Goal: Browse casually

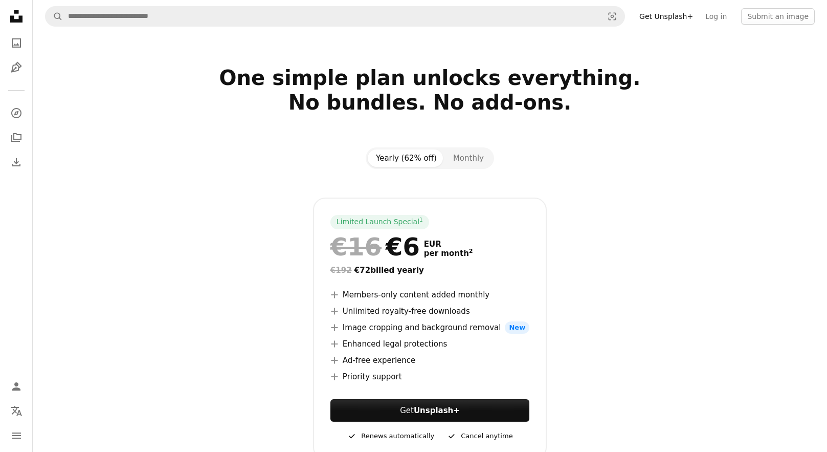
click at [20, 27] on link "Unsplash logo Unsplash Home" at bounding box center [16, 17] width 20 height 23
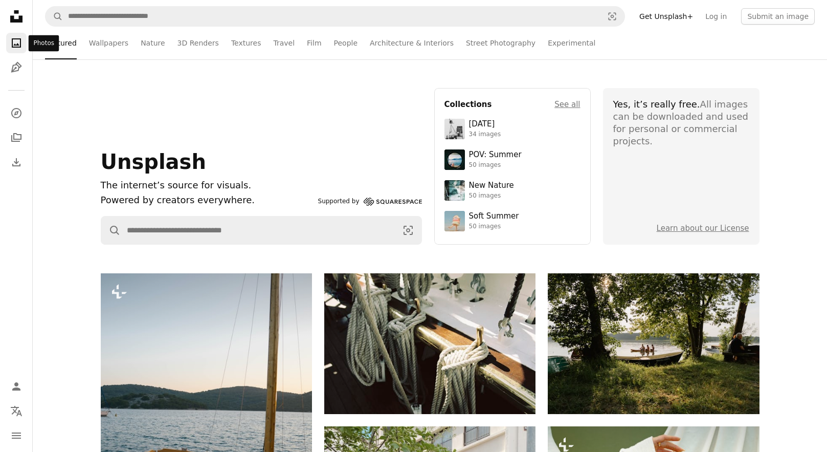
click at [18, 39] on icon "Photos" at bounding box center [16, 42] width 9 height 9
click at [462, 220] on img at bounding box center [454, 221] width 20 height 20
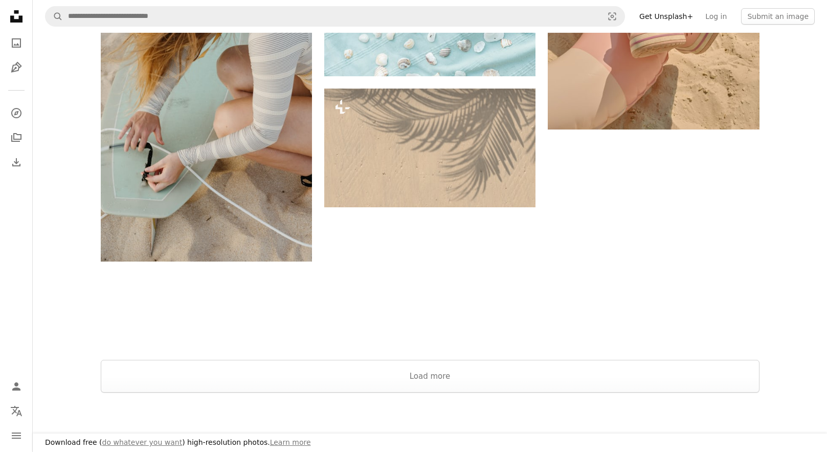
scroll to position [1636, 0]
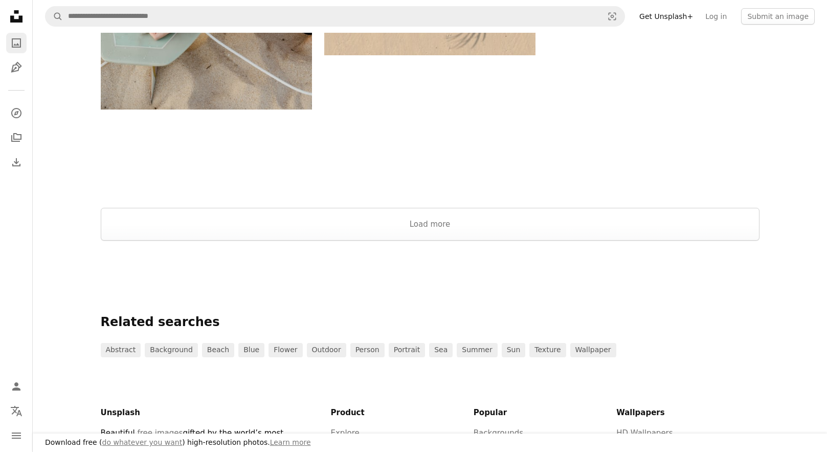
click at [12, 42] on icon "Photos" at bounding box center [16, 42] width 9 height 9
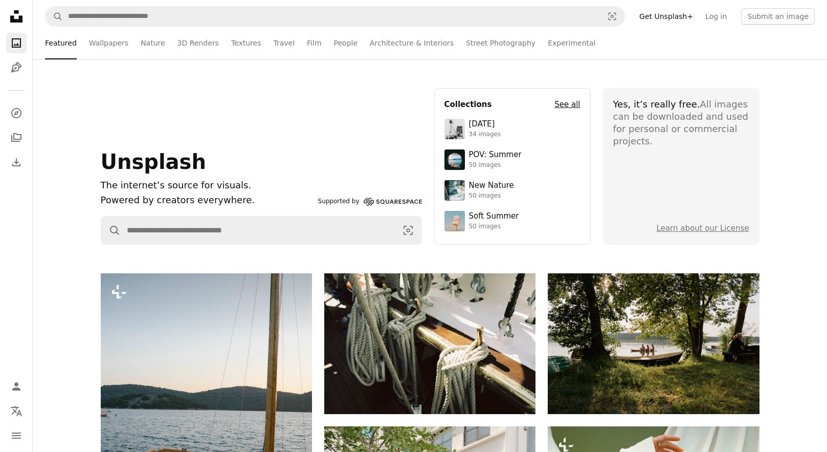
click at [574, 104] on h4 "See all" at bounding box center [567, 104] width 26 height 12
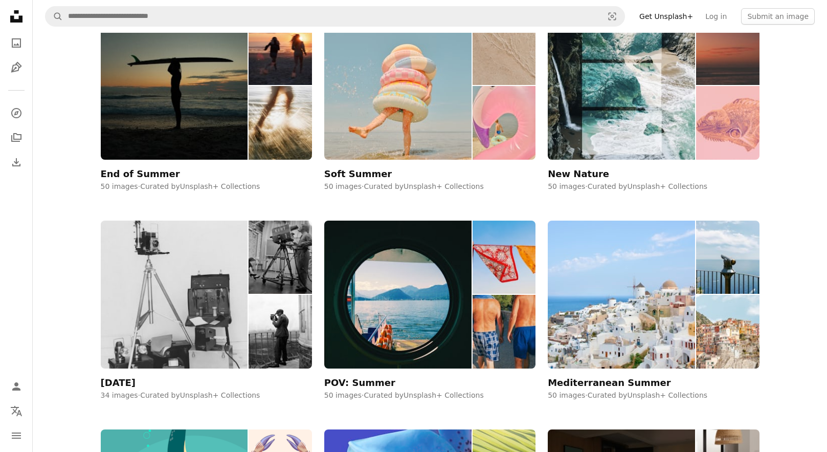
scroll to position [451, 0]
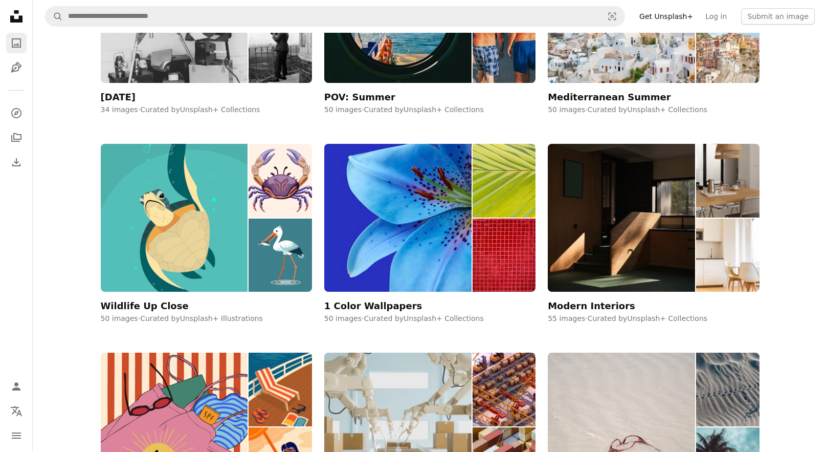
click at [9, 37] on link "A photo" at bounding box center [16, 43] width 20 height 20
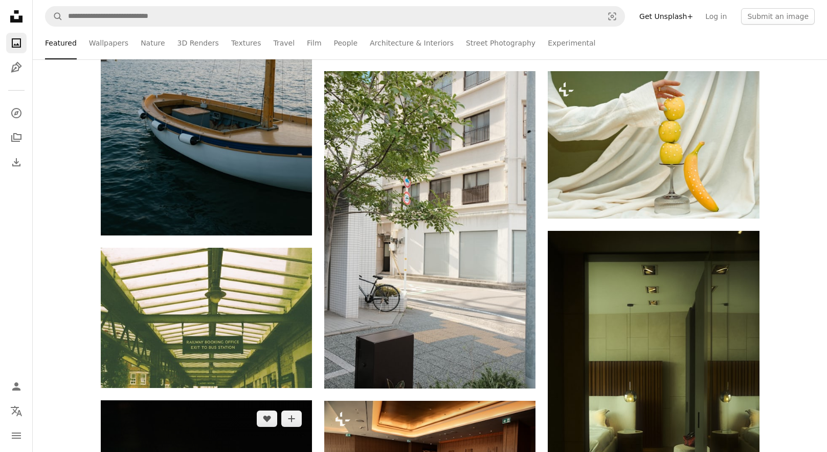
scroll to position [856, 0]
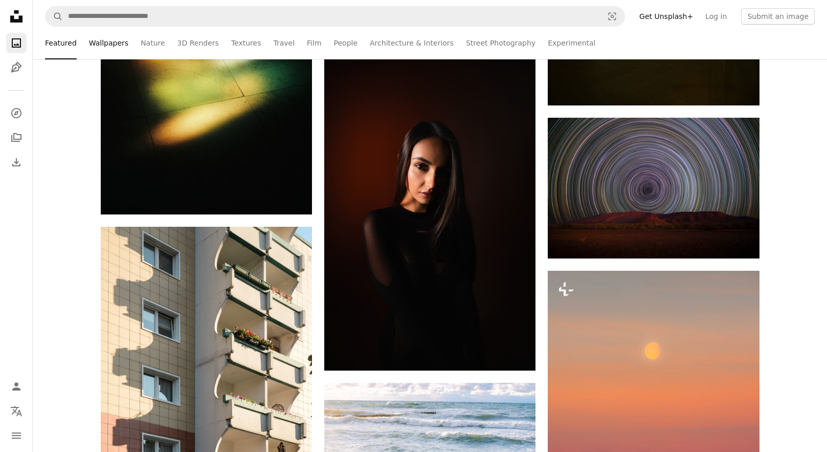
click at [100, 45] on link "Wallpapers" at bounding box center [108, 43] width 39 height 33
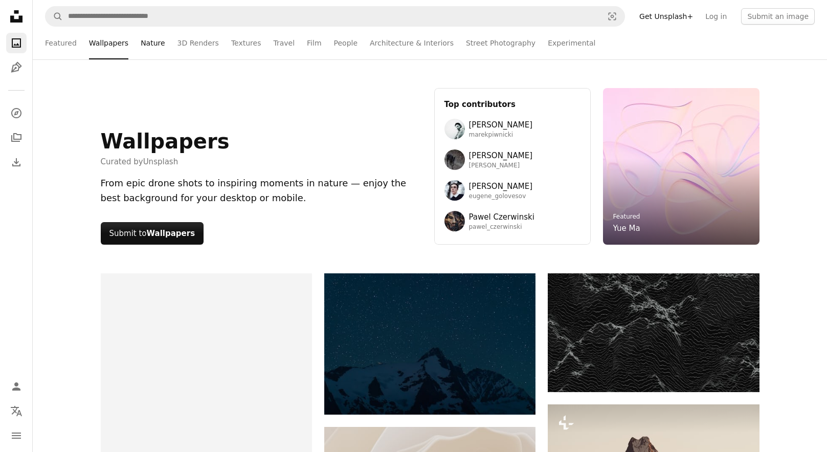
click at [144, 42] on link "Nature" at bounding box center [153, 43] width 24 height 33
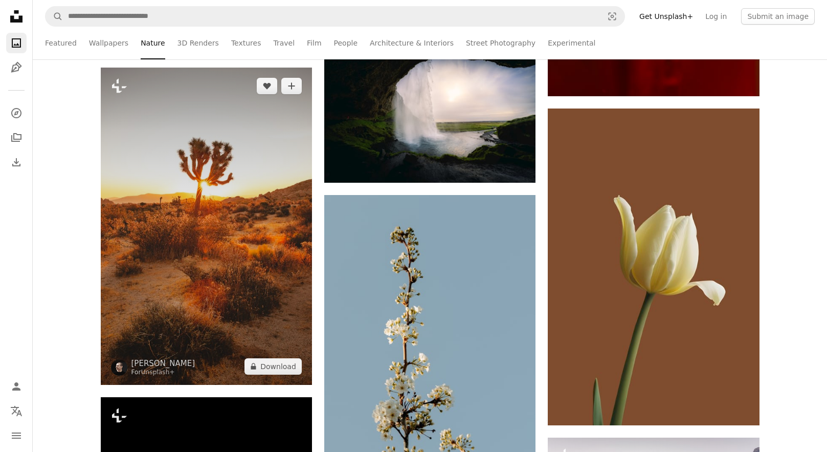
scroll to position [38772, 0]
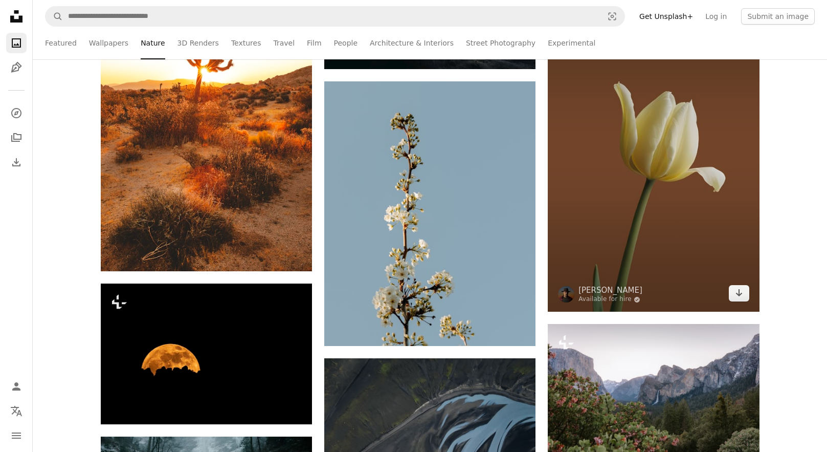
click at [685, 175] on img at bounding box center [653, 153] width 211 height 317
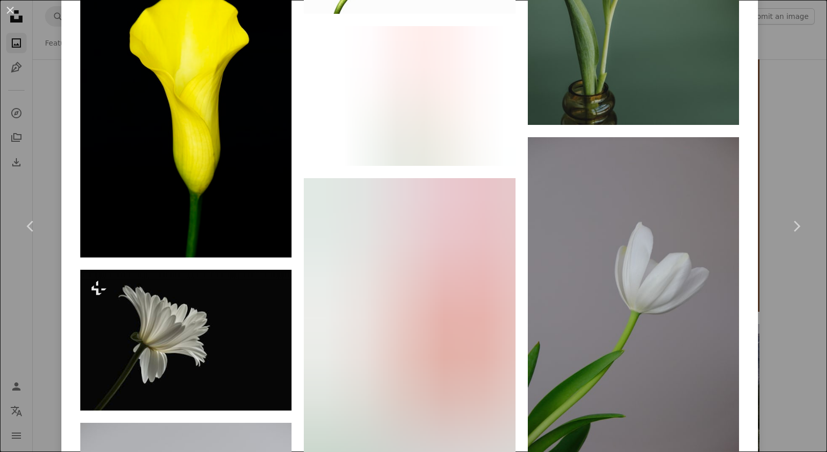
scroll to position [3950, 0]
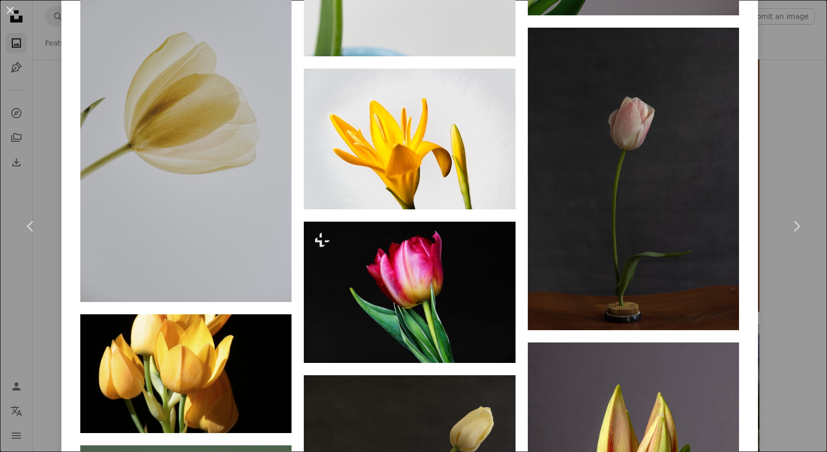
click at [784, 37] on div "An X shape Chevron left Chevron right [PERSON_NAME] Available for hire A checkm…" at bounding box center [413, 226] width 827 height 452
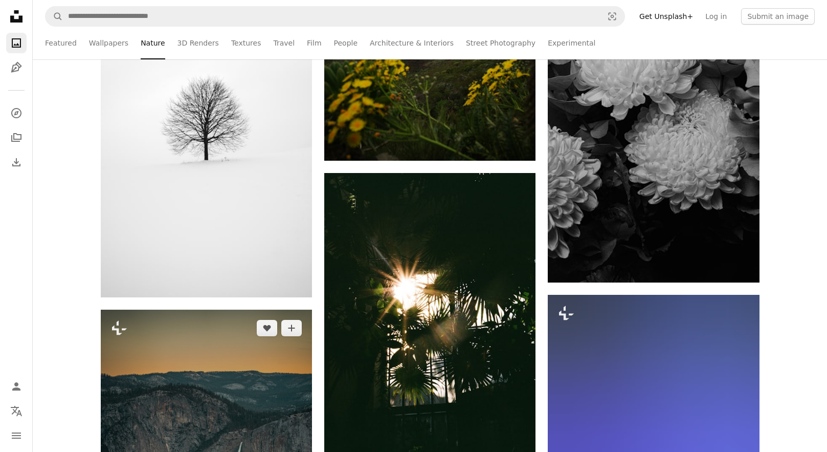
scroll to position [44859, 0]
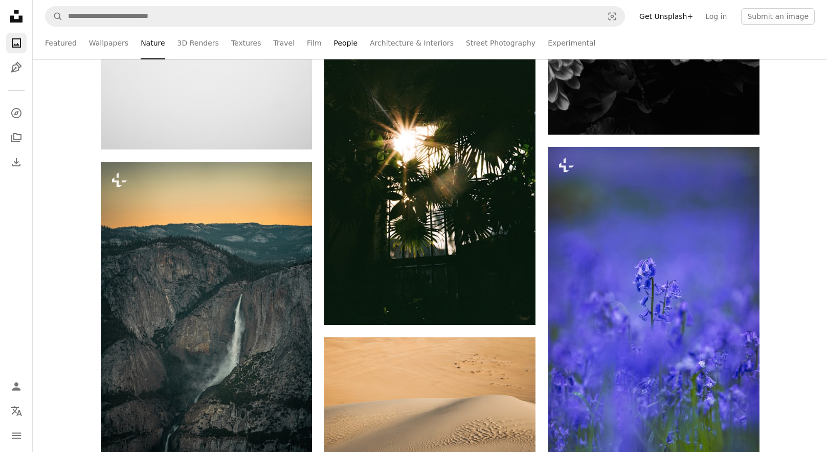
click at [343, 43] on link "People" at bounding box center [346, 43] width 24 height 33
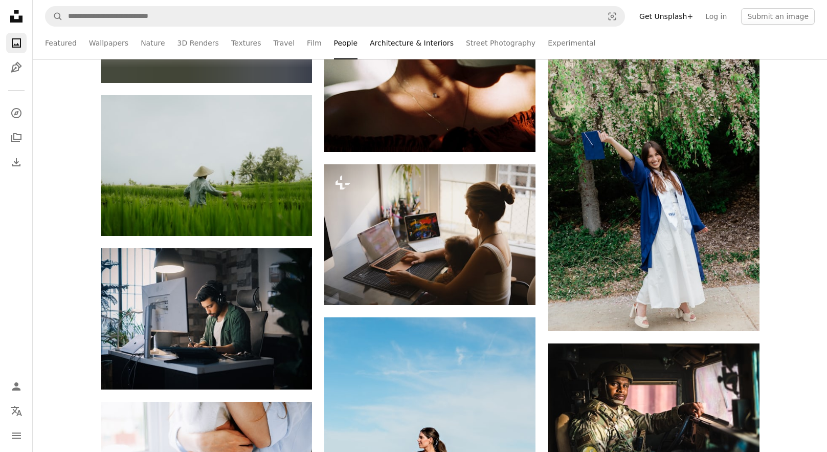
scroll to position [30770, 0]
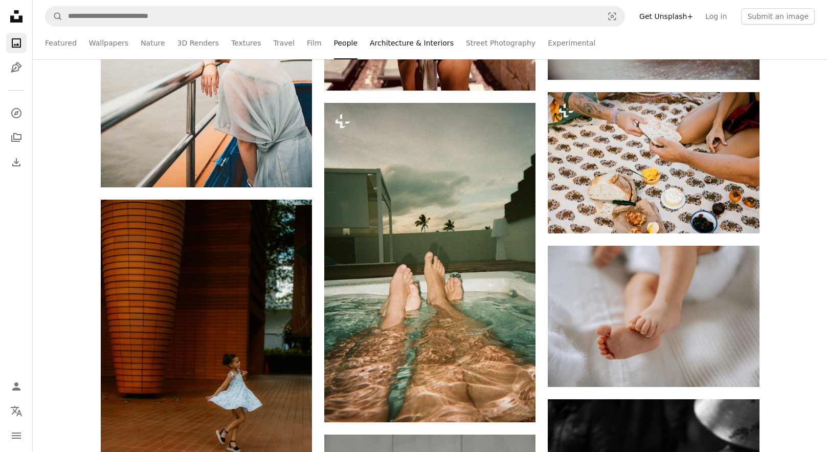
click at [434, 49] on link "Architecture & Interiors" at bounding box center [412, 43] width 84 height 33
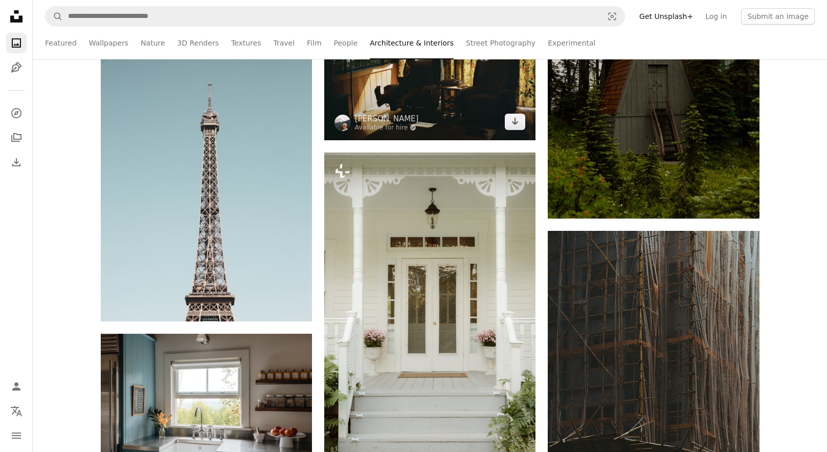
scroll to position [3068, 0]
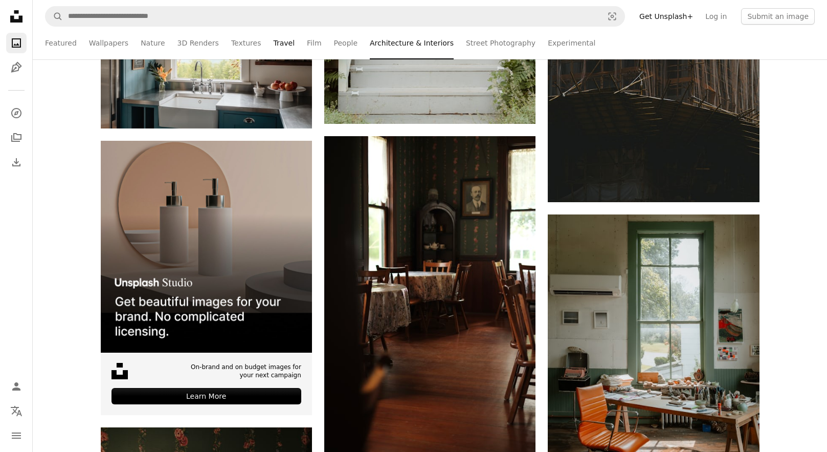
click at [280, 44] on link "Travel" at bounding box center [283, 43] width 21 height 33
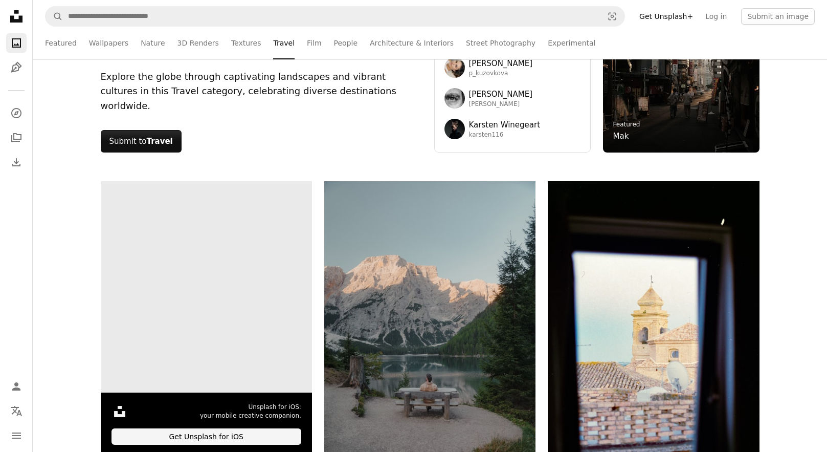
scroll to position [369, 0]
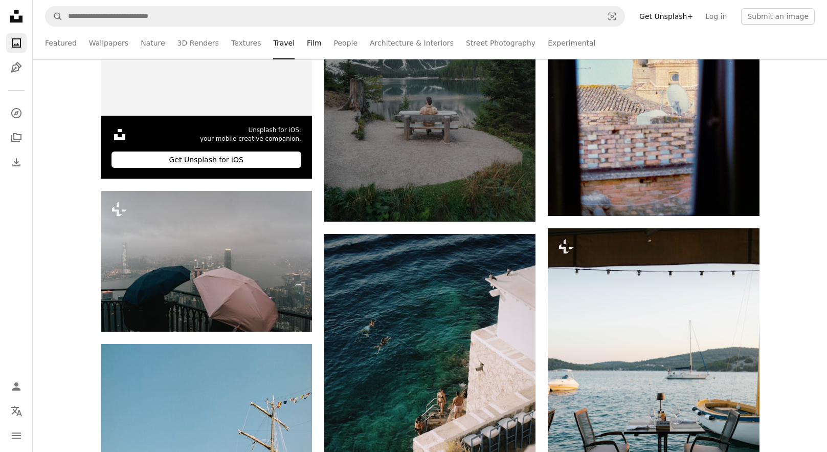
click at [307, 43] on link "Film" at bounding box center [314, 43] width 14 height 33
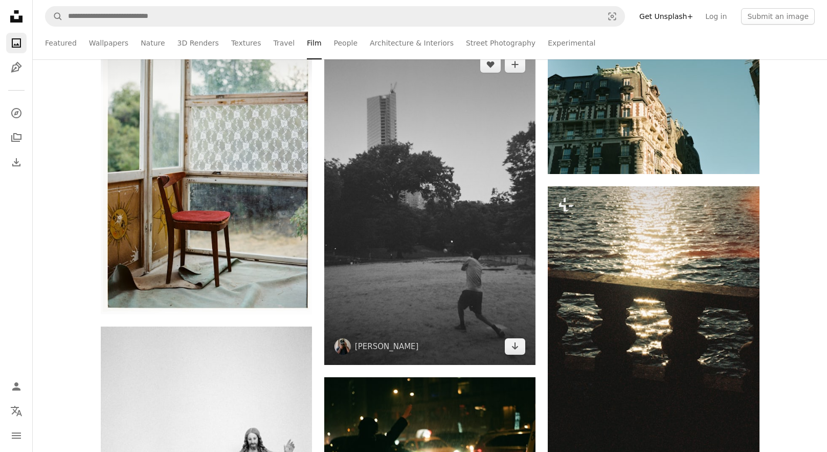
scroll to position [6769, 0]
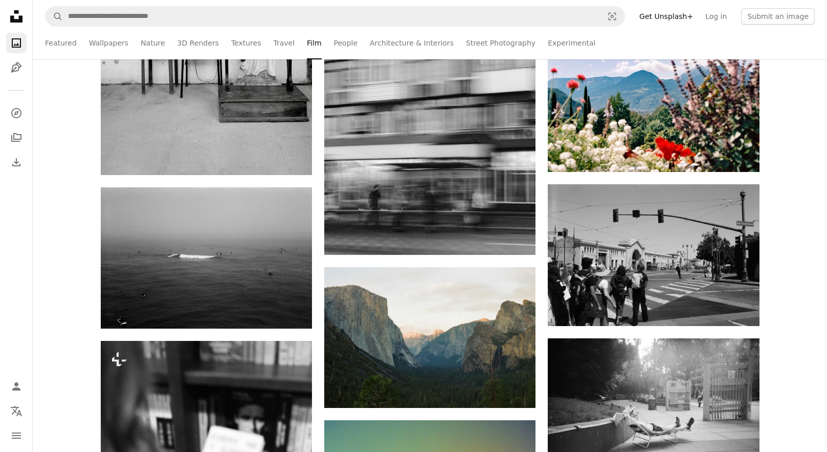
click at [307, 41] on li "Film" at bounding box center [314, 43] width 14 height 33
click at [281, 43] on link "Travel" at bounding box center [283, 43] width 21 height 33
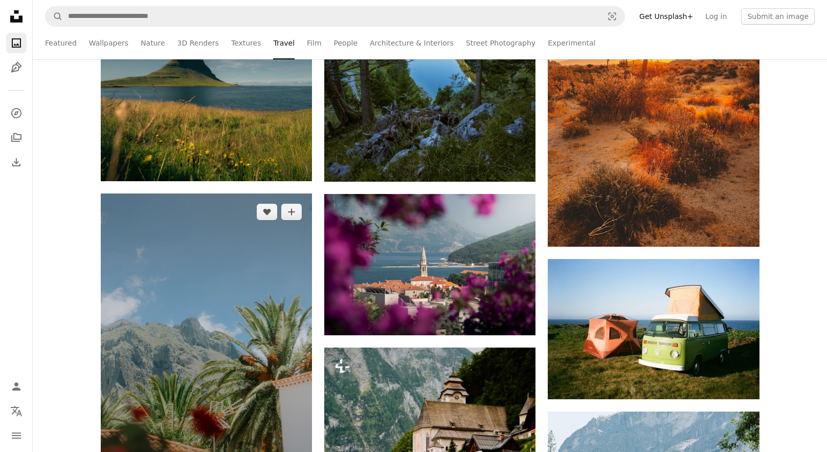
scroll to position [1804, 0]
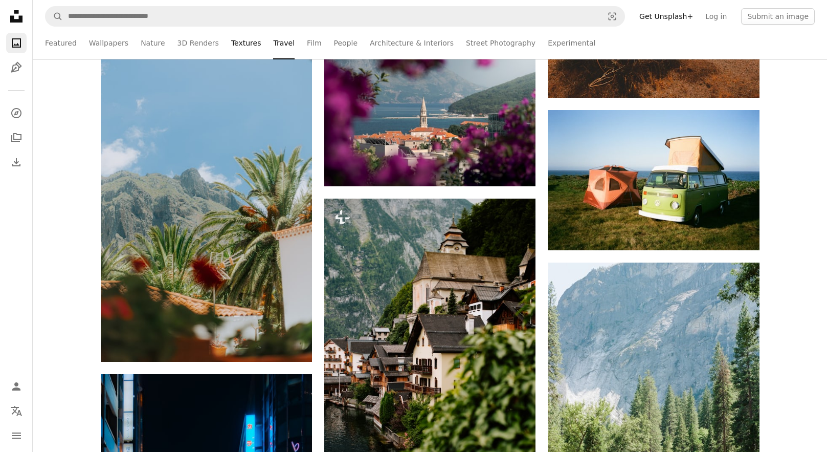
click at [247, 42] on link "Textures" at bounding box center [246, 43] width 30 height 33
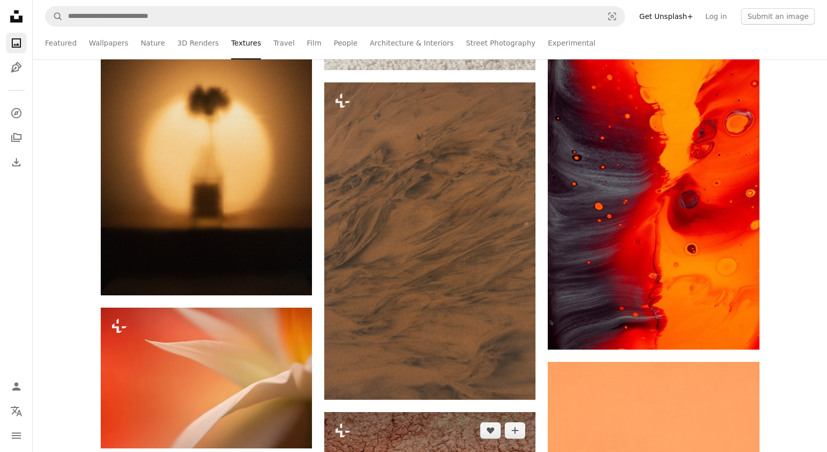
scroll to position [14837, 0]
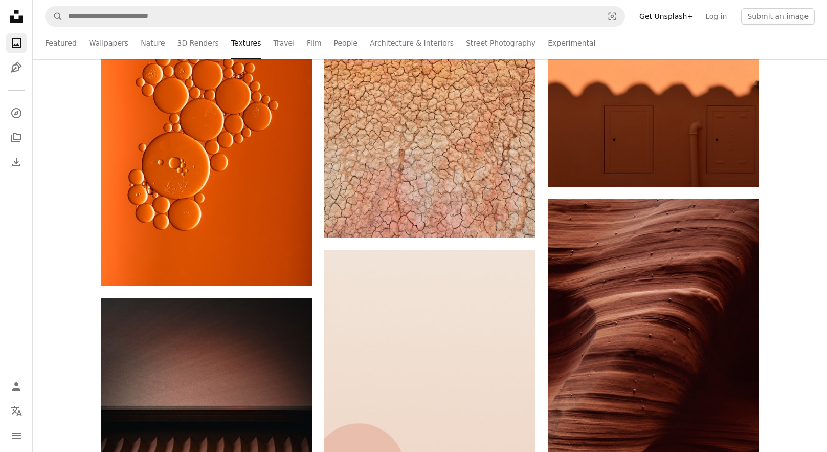
click at [287, 48] on ul "Featured Wallpapers Nature 3D Renders Textures Travel Film People Architecture …" at bounding box center [452, 43] width 726 height 33
click at [282, 46] on link "Travel" at bounding box center [283, 43] width 21 height 33
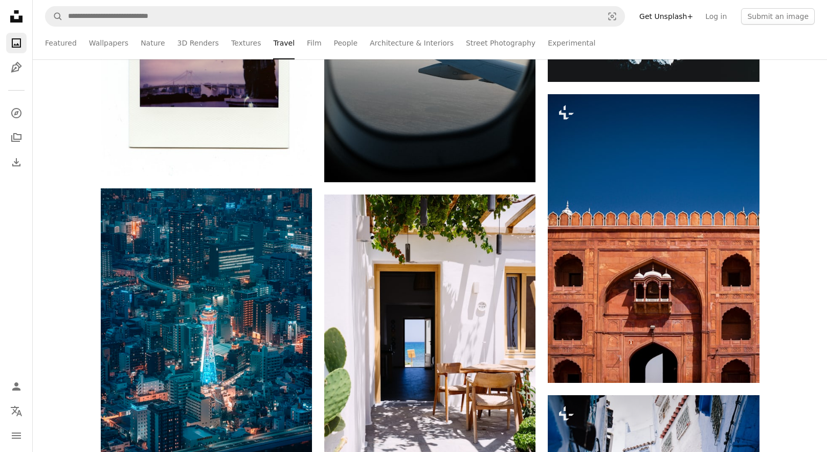
scroll to position [19551, 0]
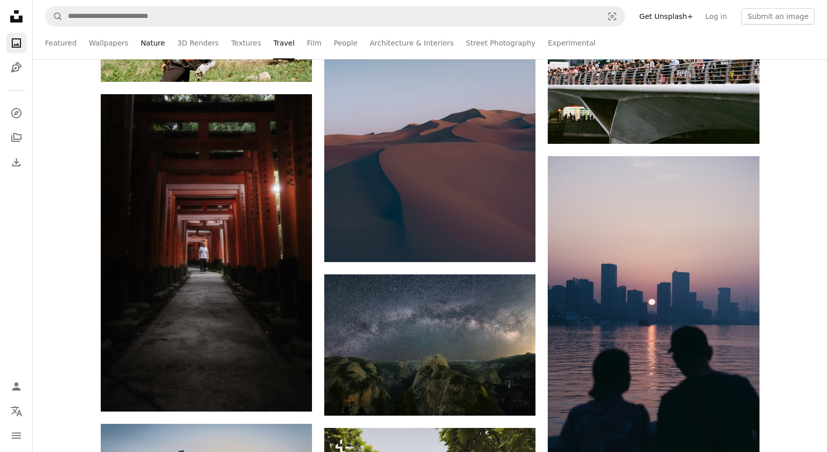
click at [143, 43] on link "Nature" at bounding box center [153, 43] width 24 height 33
